Goal: Task Accomplishment & Management: Manage account settings

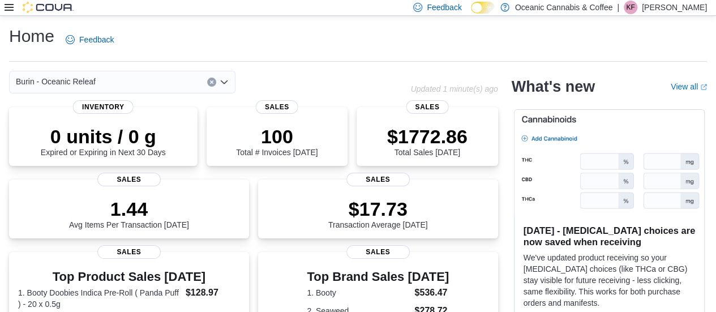
click at [678, 12] on p "[PERSON_NAME]" at bounding box center [674, 8] width 65 height 14
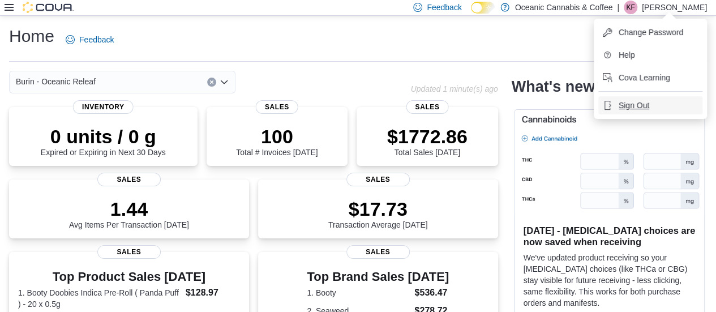
click at [632, 107] on span "Sign Out" at bounding box center [634, 105] width 31 height 11
